Goal: Transaction & Acquisition: Book appointment/travel/reservation

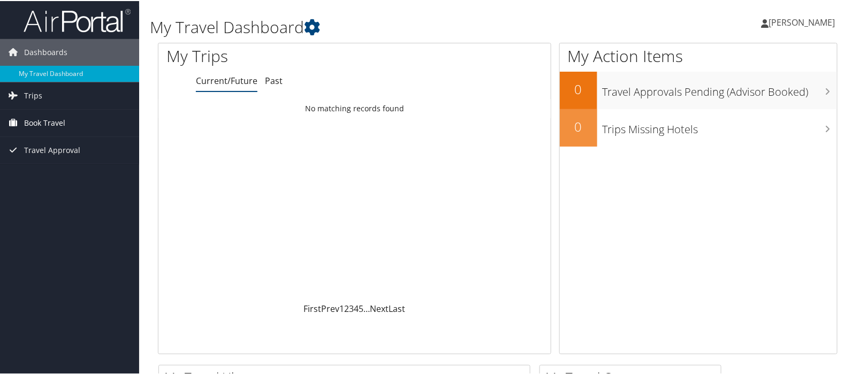
click at [42, 123] on span "Book Travel" at bounding box center [44, 122] width 41 height 27
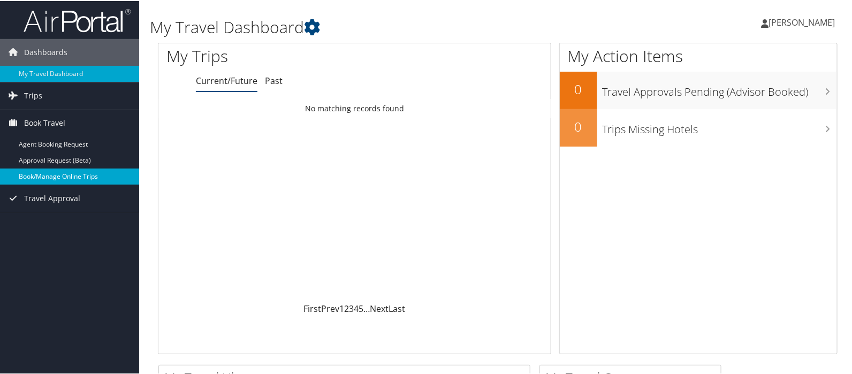
click at [81, 176] on link "Book/Manage Online Trips" at bounding box center [69, 176] width 139 height 16
